Goal: Task Accomplishment & Management: Use online tool/utility

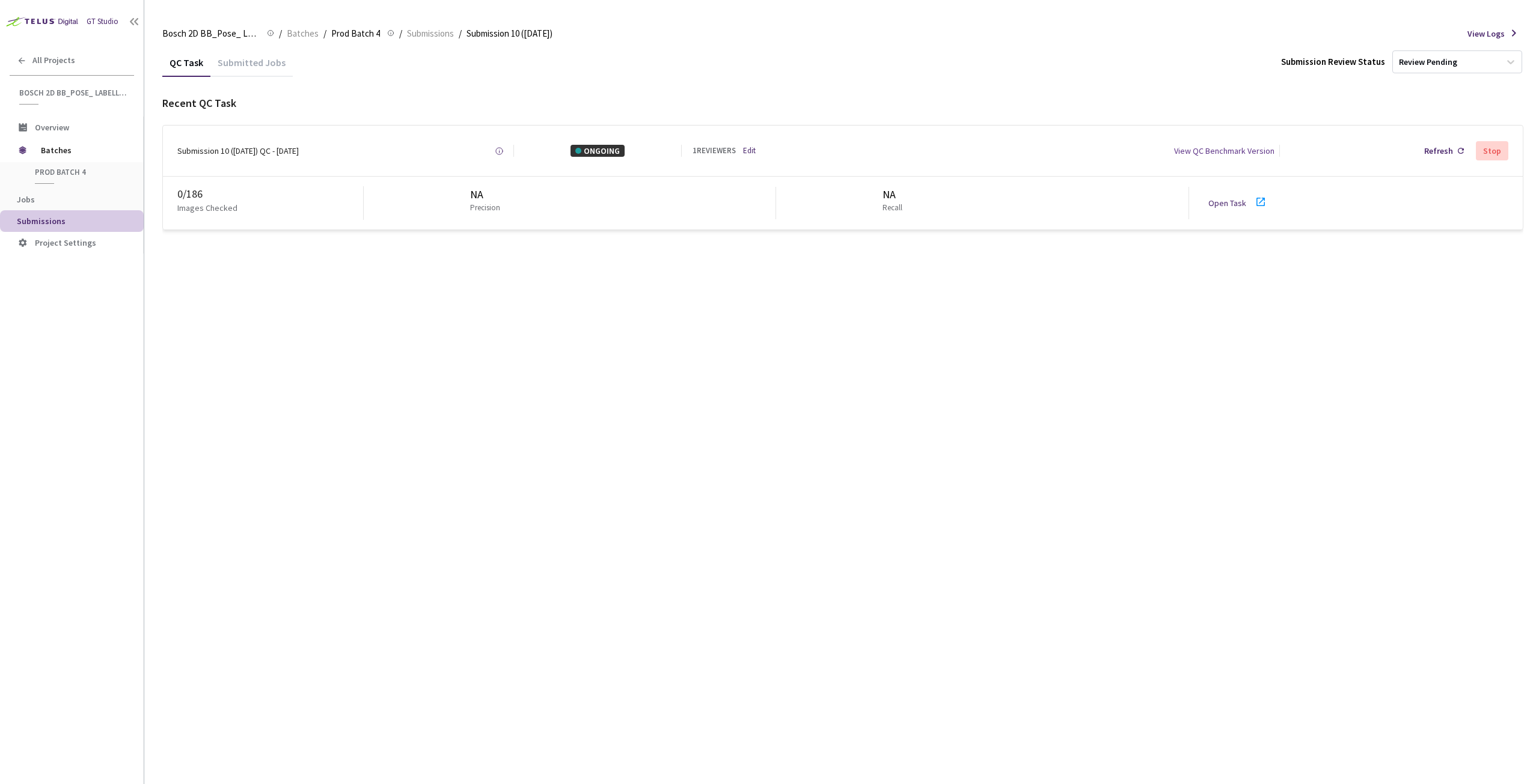
click at [1229, 203] on link "Open Task" at bounding box center [1227, 203] width 38 height 11
click at [1432, 148] on div "Refresh" at bounding box center [1439, 151] width 29 height 12
click at [1427, 149] on div "Refresh" at bounding box center [1439, 151] width 29 height 12
click at [1438, 151] on div "Refresh" at bounding box center [1439, 151] width 29 height 12
click at [1432, 149] on div "Refresh" at bounding box center [1439, 151] width 29 height 12
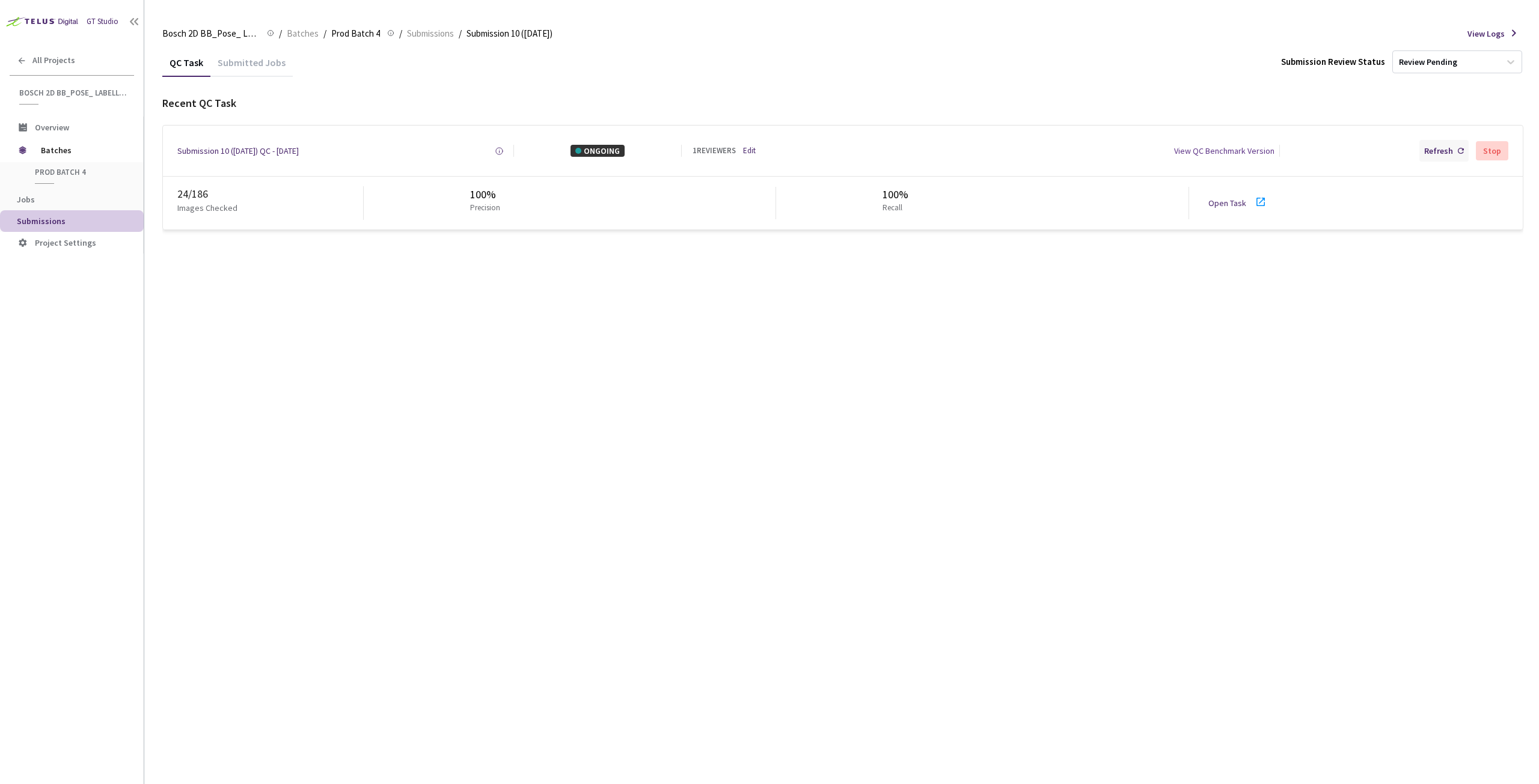
click at [1439, 155] on div "Refresh" at bounding box center [1439, 151] width 29 height 12
click at [1429, 145] on div "Refresh" at bounding box center [1439, 151] width 29 height 12
click at [1230, 202] on link "Open Task" at bounding box center [1227, 203] width 38 height 11
click at [1438, 145] on div "Refresh" at bounding box center [1439, 151] width 29 height 12
click at [1420, 155] on div "Refresh Stop" at bounding box center [1397, 151] width 224 height 22
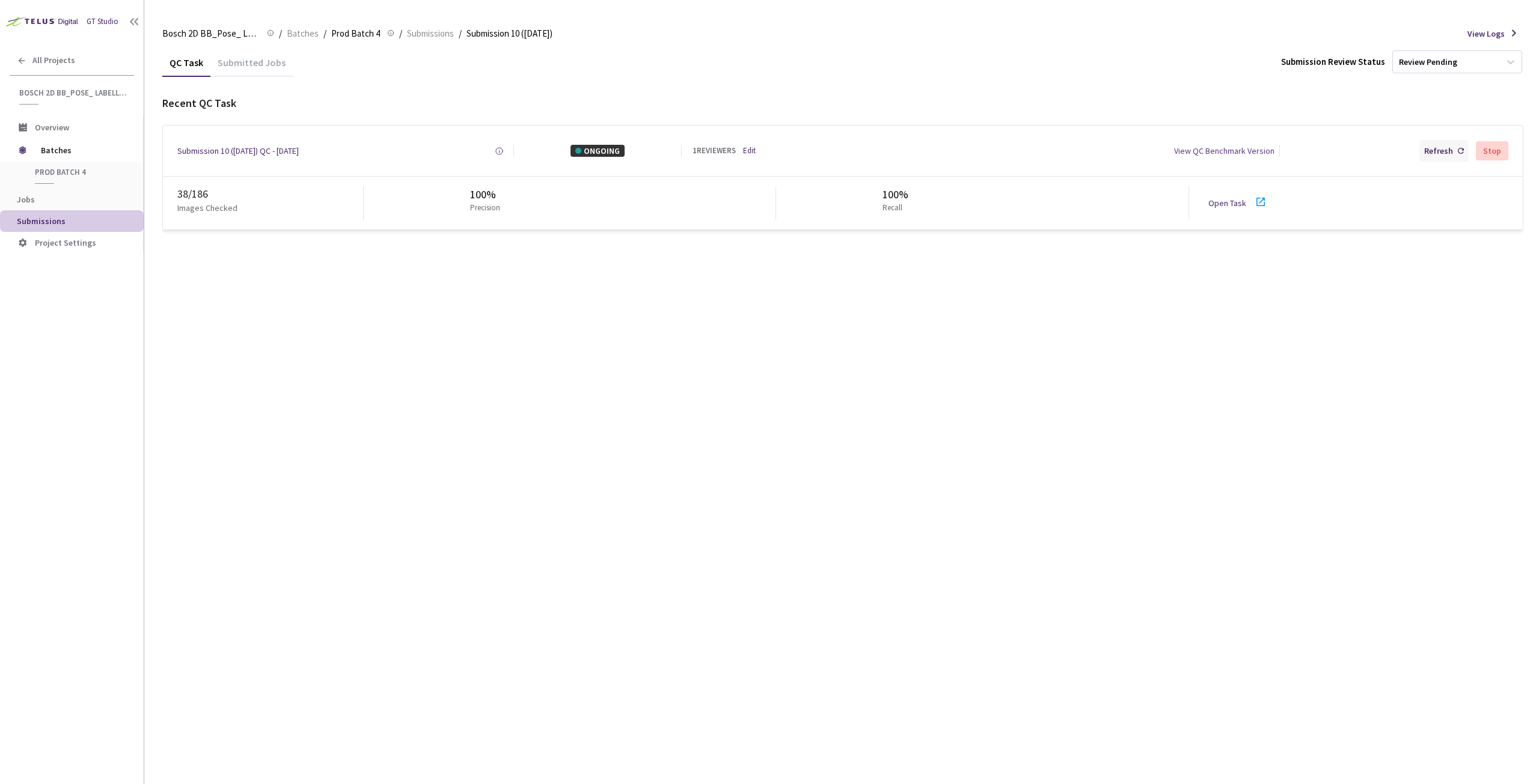
click at [1427, 155] on div "Refresh" at bounding box center [1439, 151] width 29 height 12
click at [1440, 149] on div "Refresh" at bounding box center [1439, 151] width 29 height 12
click at [1434, 153] on div "Refresh" at bounding box center [1439, 151] width 29 height 12
click at [1427, 145] on div "Refresh" at bounding box center [1439, 151] width 29 height 12
click at [1444, 152] on div "Refresh" at bounding box center [1439, 151] width 29 height 12
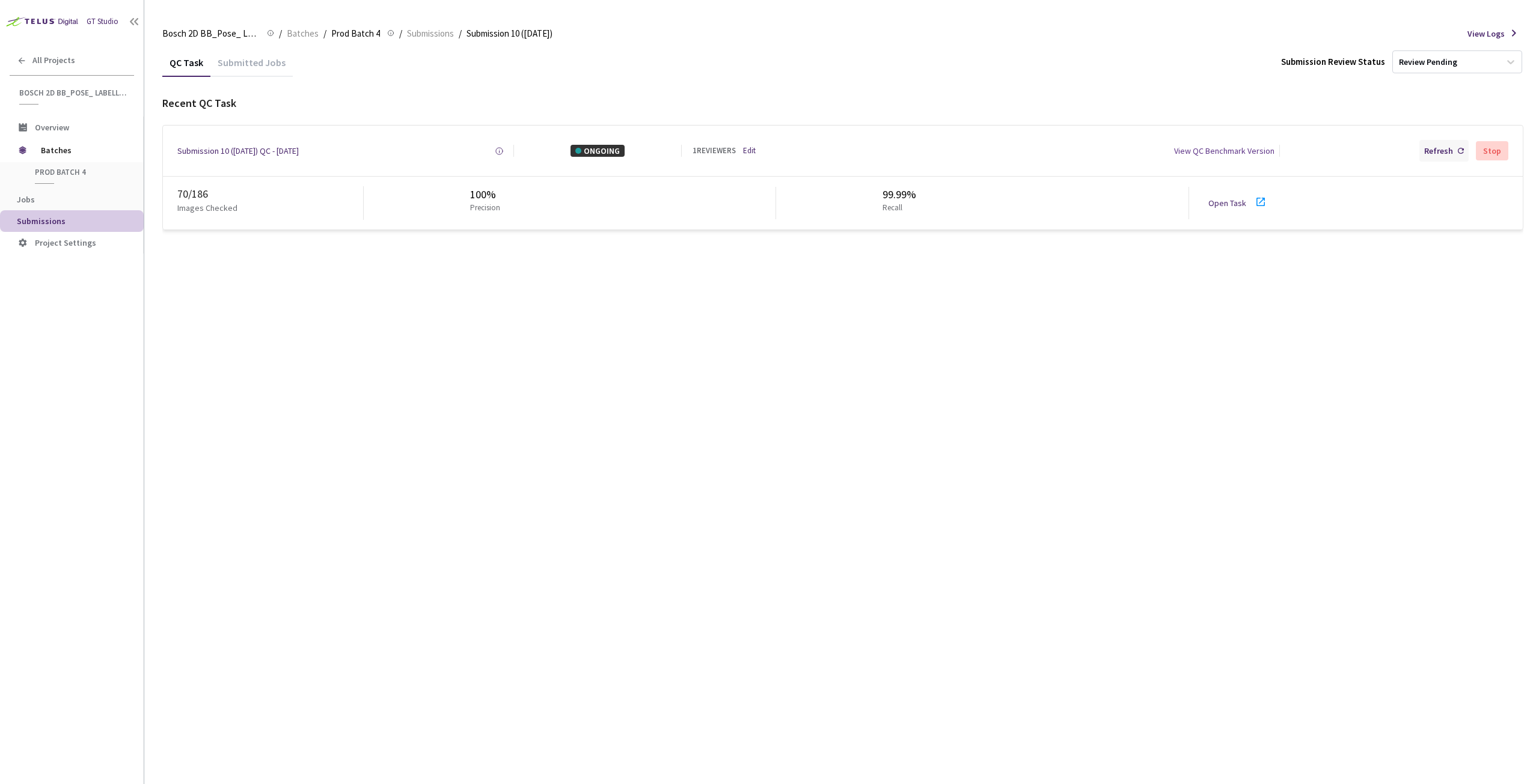
click at [1450, 144] on div "Refresh" at bounding box center [1444, 151] width 50 height 22
click at [1429, 152] on div "Refresh" at bounding box center [1439, 151] width 29 height 12
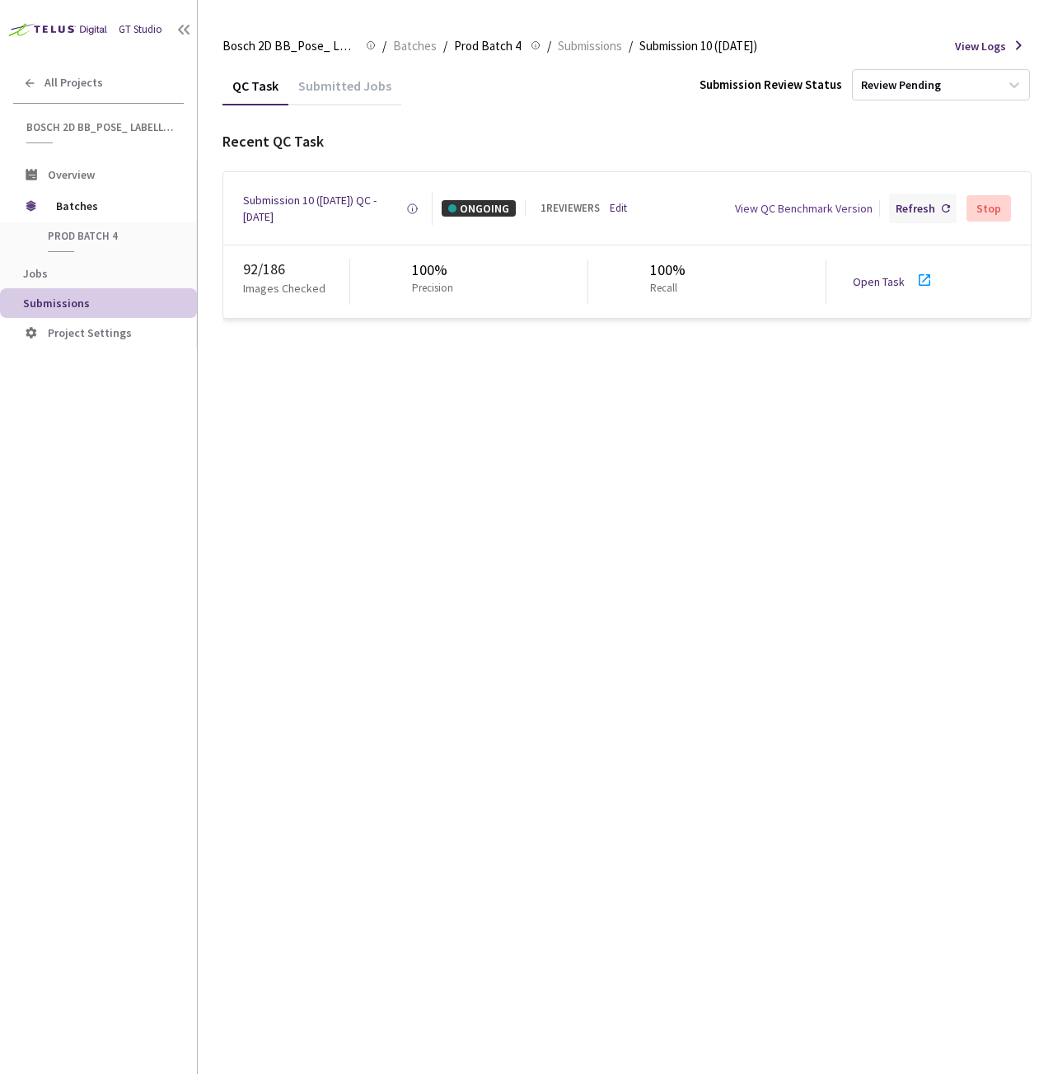
click at [917, 204] on div "Refresh" at bounding box center [916, 208] width 40 height 16
click at [902, 204] on div "Refresh" at bounding box center [916, 208] width 40 height 16
click at [929, 204] on div "Refresh" at bounding box center [916, 208] width 40 height 16
click at [913, 197] on div "Refresh" at bounding box center [923, 209] width 68 height 30
click at [910, 208] on div "Refresh" at bounding box center [916, 208] width 40 height 16
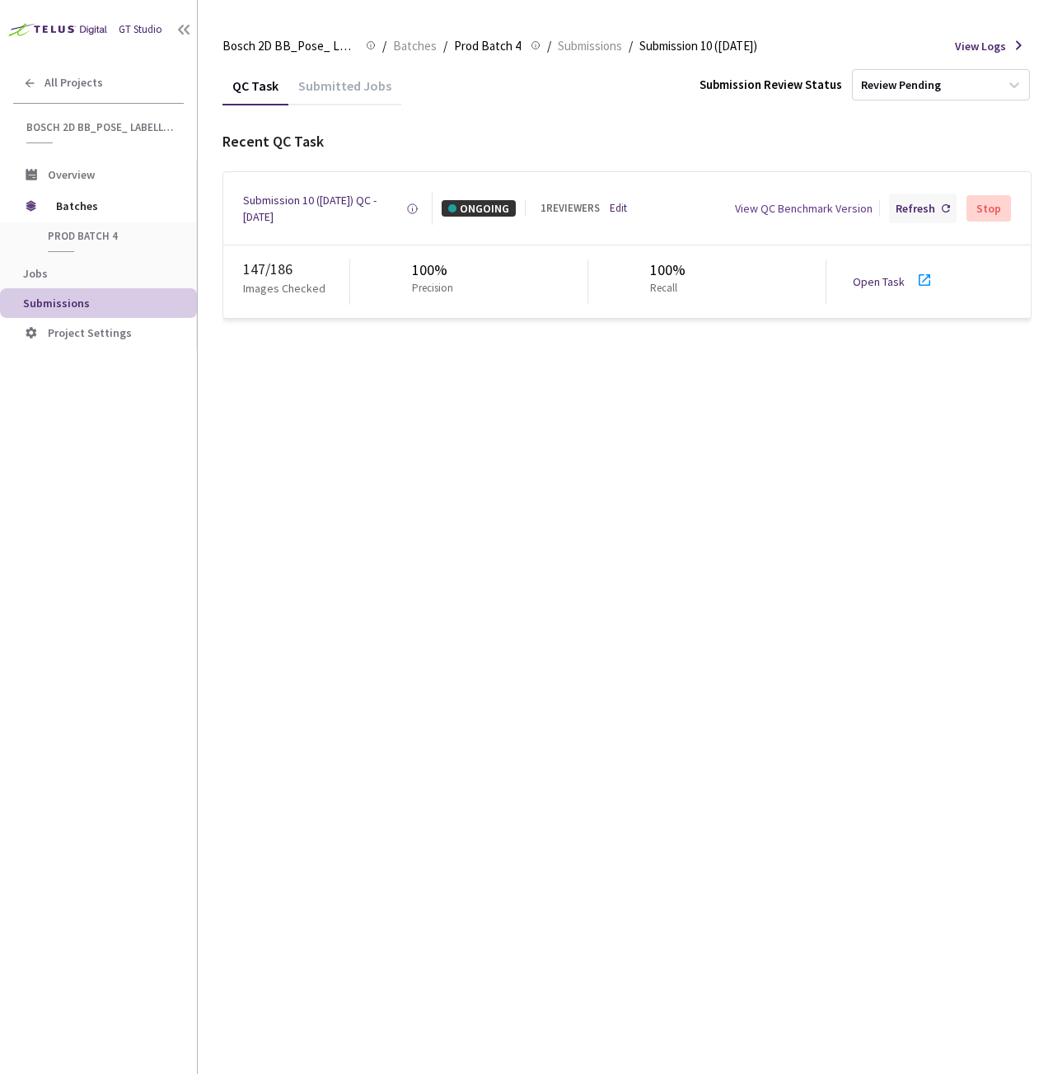
click at [922, 218] on div "Refresh" at bounding box center [923, 209] width 68 height 30
click at [924, 209] on div "Refresh" at bounding box center [916, 208] width 40 height 16
click at [924, 208] on div "Refresh" at bounding box center [916, 208] width 40 height 16
click at [913, 215] on div "Refresh" at bounding box center [916, 208] width 40 height 16
click at [923, 202] on div "Refresh" at bounding box center [916, 208] width 40 height 16
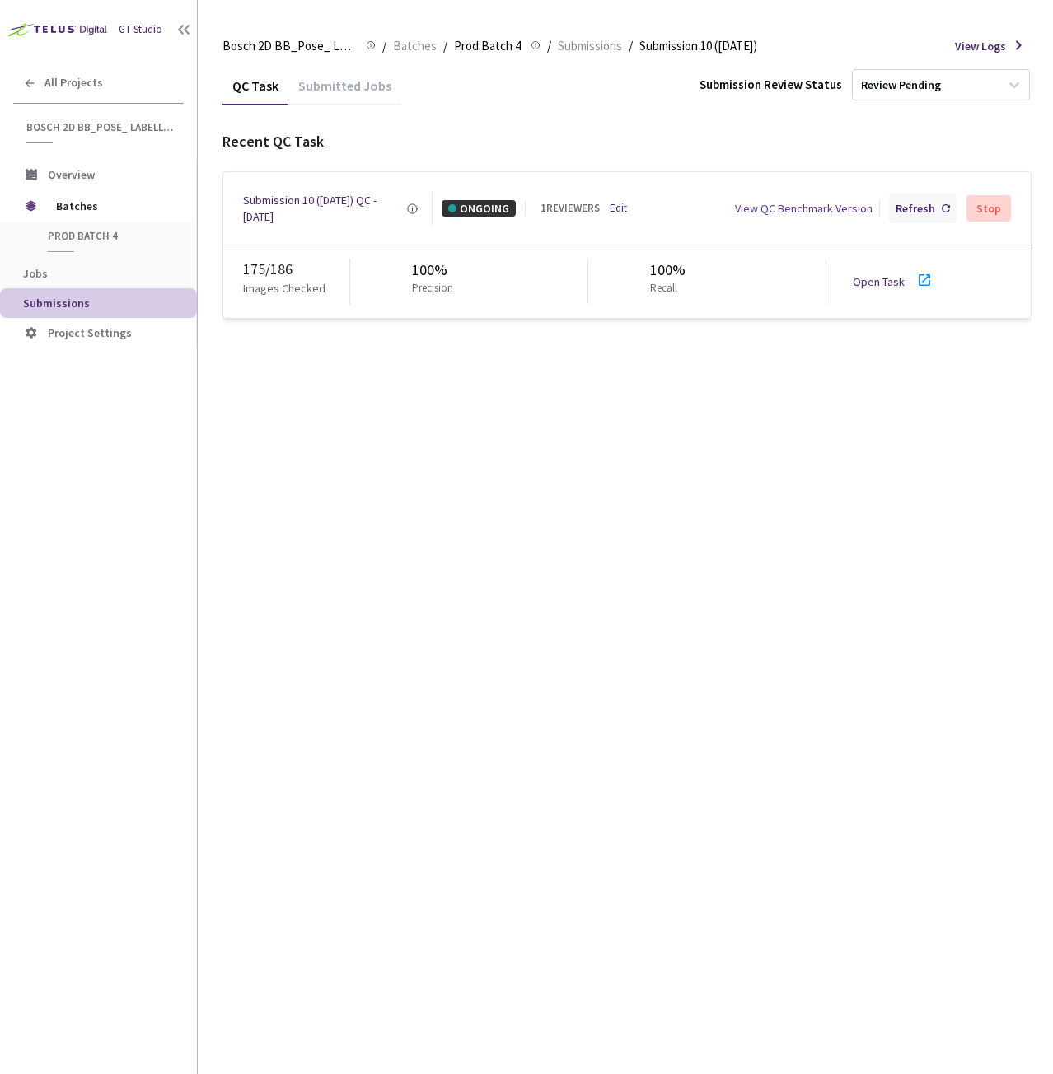
click at [894, 197] on div "Refresh" at bounding box center [923, 209] width 68 height 30
click at [923, 207] on div "Refresh" at bounding box center [916, 208] width 40 height 16
click at [906, 203] on div "Refresh" at bounding box center [916, 208] width 40 height 16
click at [867, 276] on link "Open Task" at bounding box center [879, 281] width 52 height 15
click at [916, 202] on div "Refresh" at bounding box center [916, 208] width 40 height 16
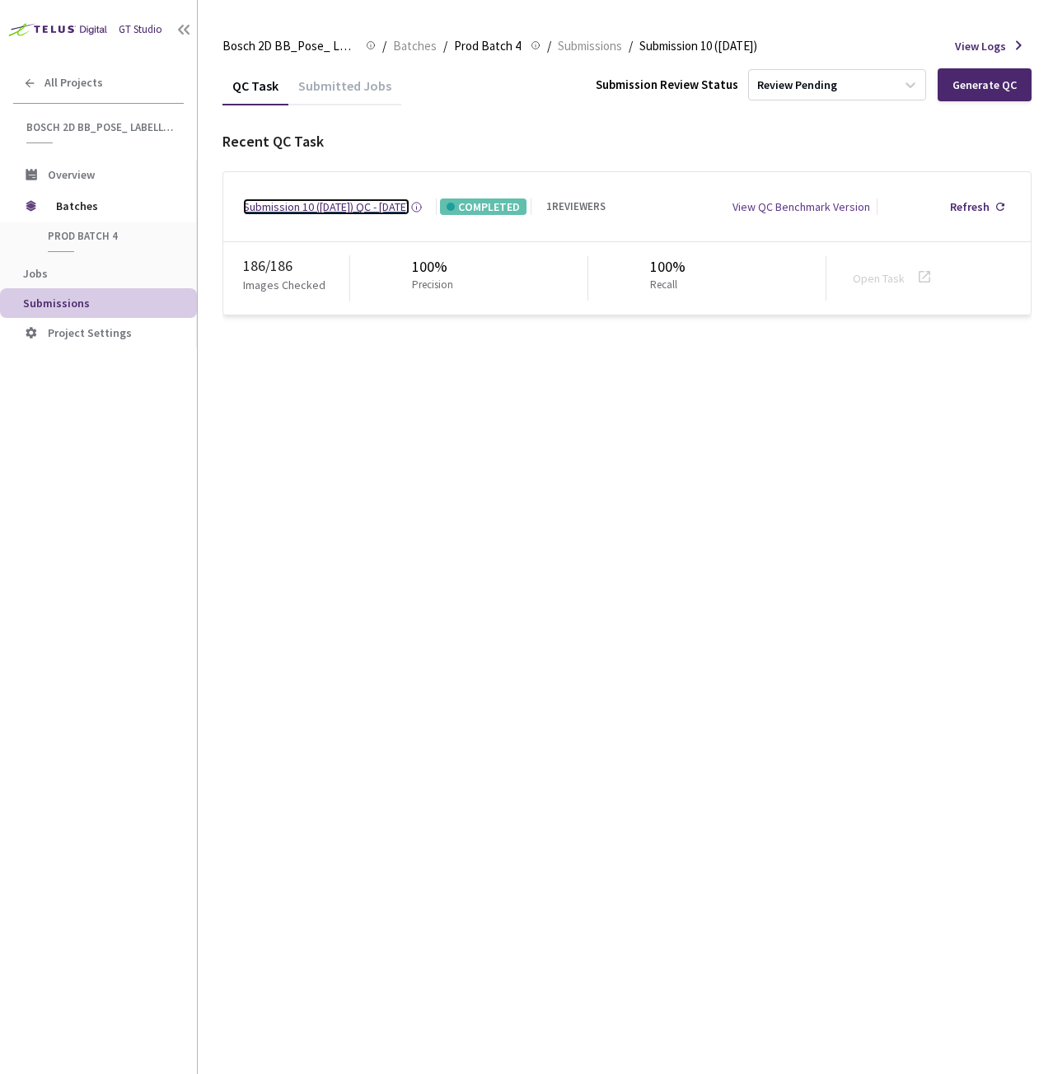
click at [313, 208] on div "Submission 10 ([DATE]) QC - [DATE]" at bounding box center [326, 207] width 166 height 16
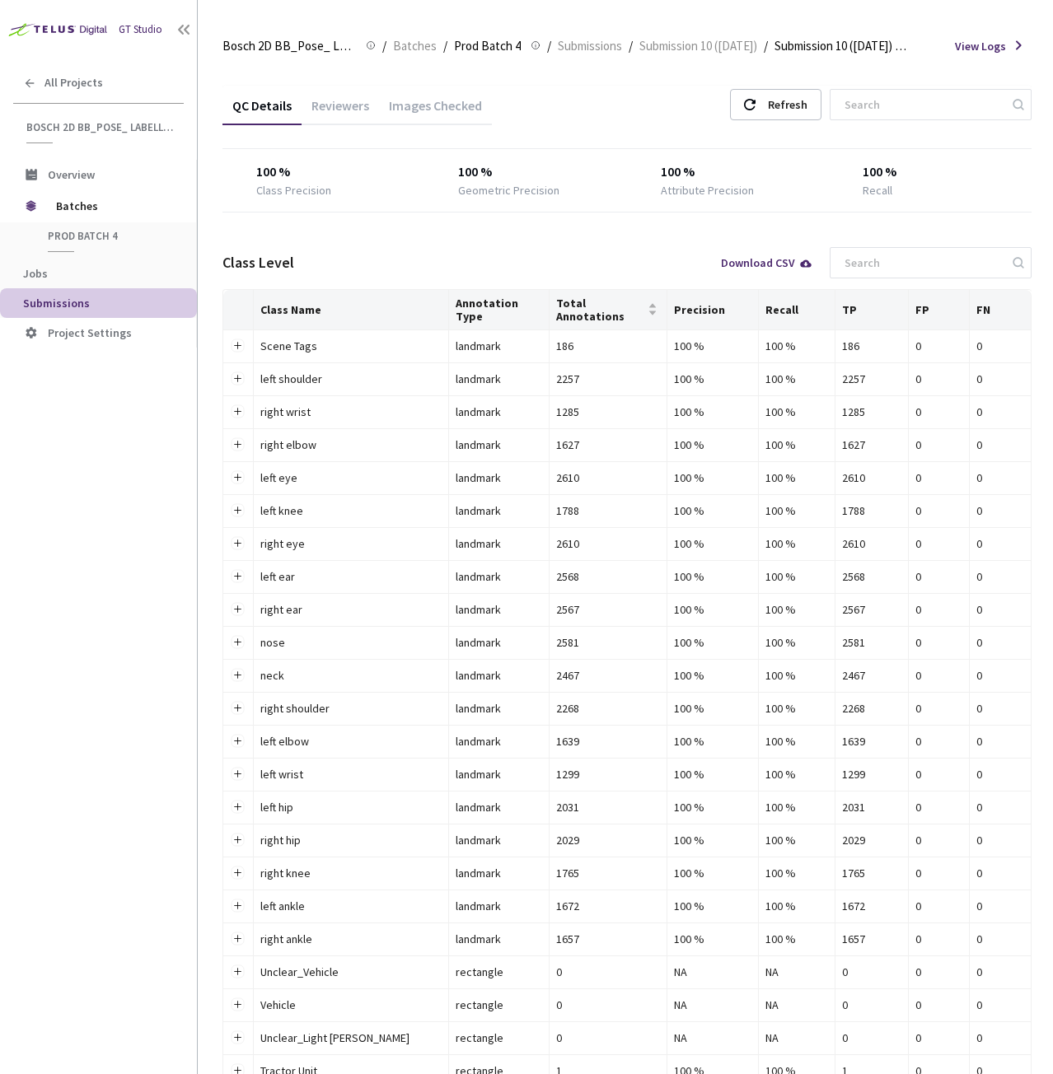
click at [460, 103] on div "Images Checked" at bounding box center [435, 111] width 113 height 28
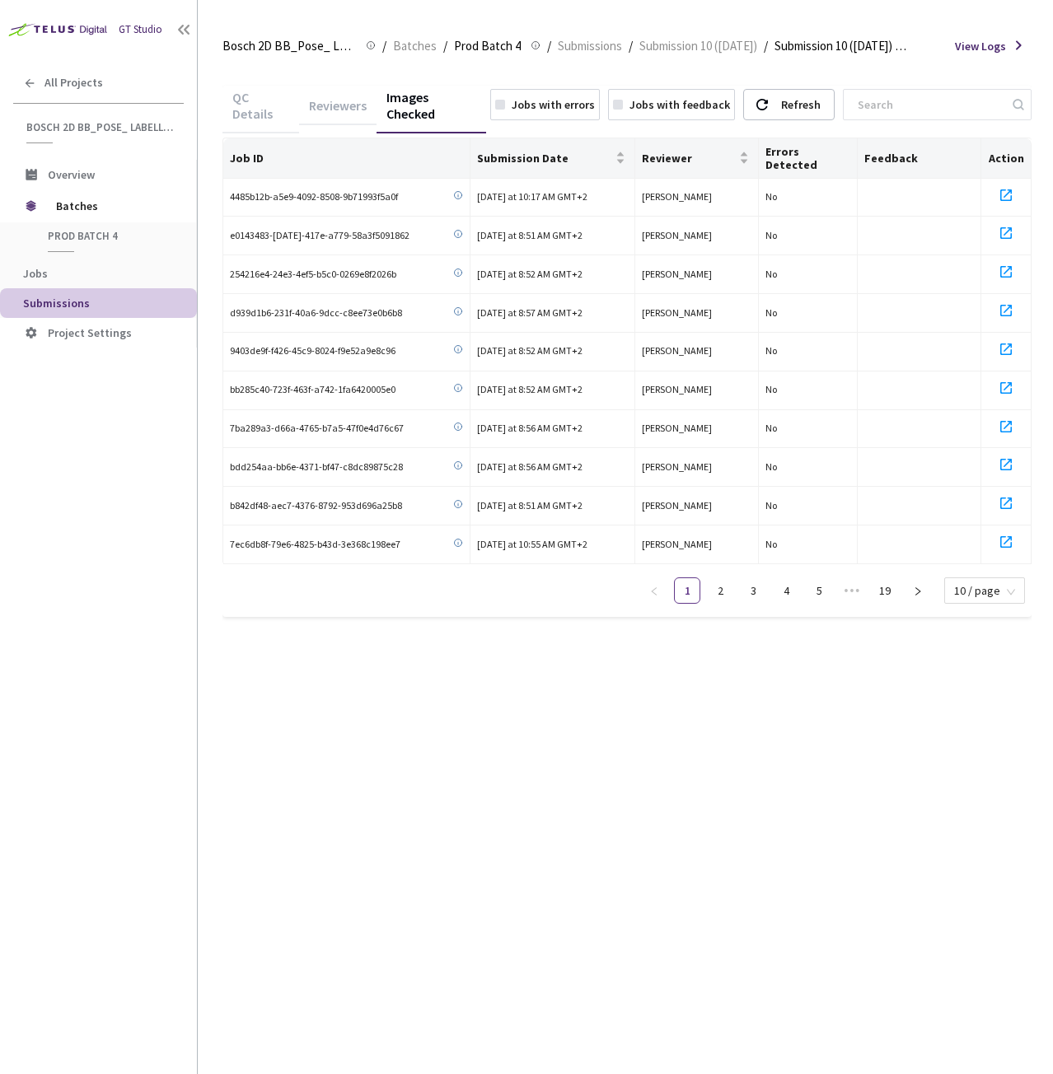
click at [549, 107] on div "Jobs with errors" at bounding box center [553, 104] width 83 height 16
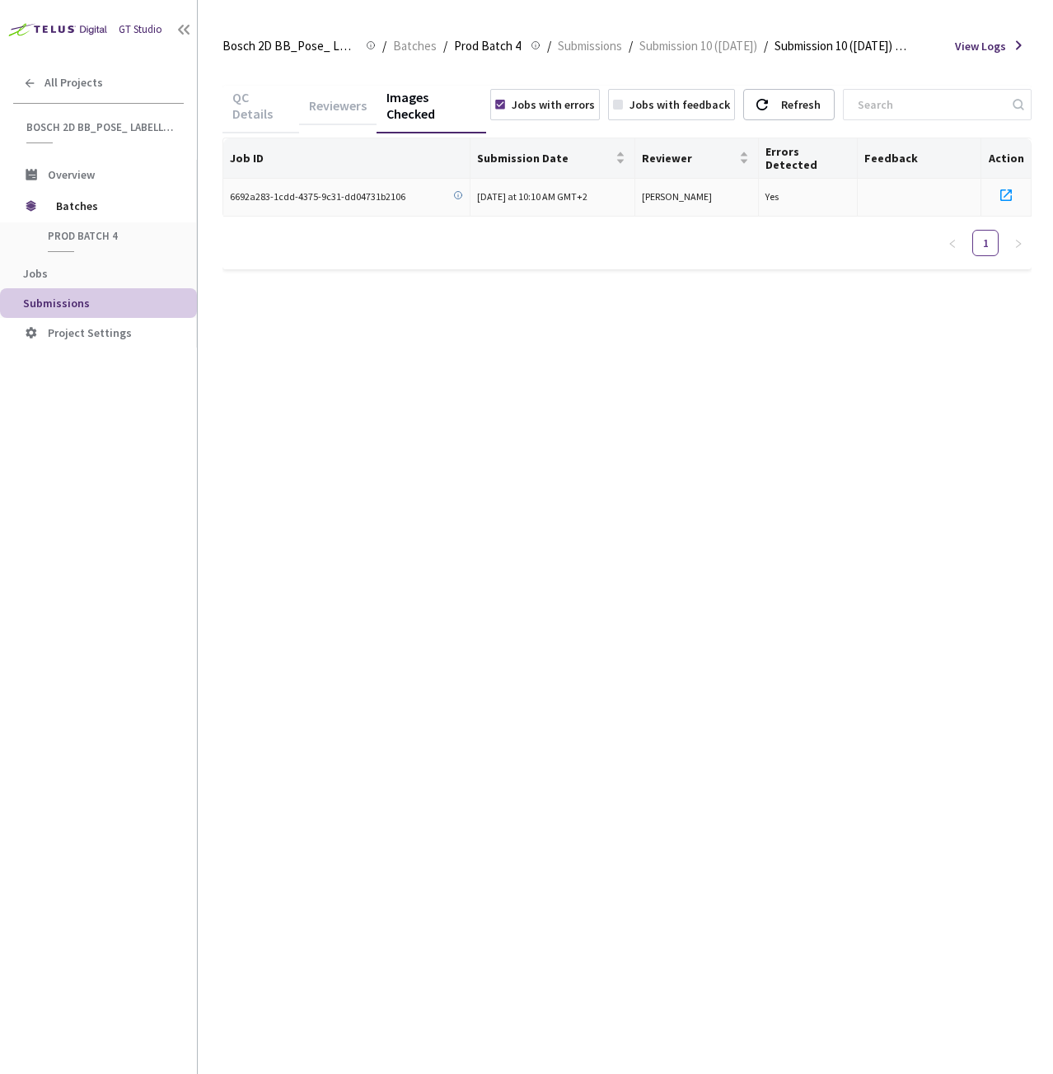
click at [1012, 191] on icon at bounding box center [1006, 195] width 20 height 20
